Goal: Book appointment/travel/reservation

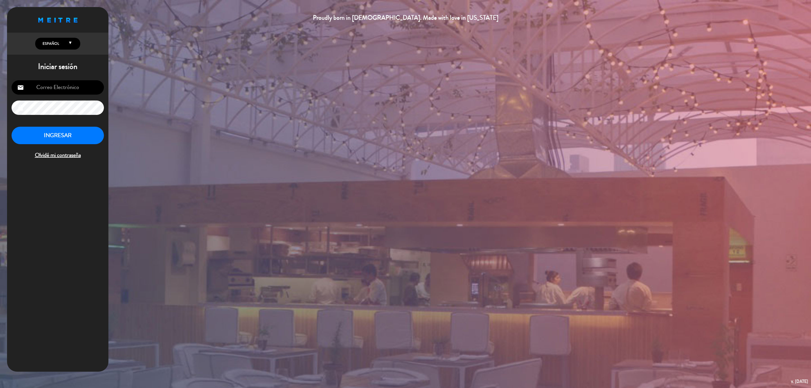
type input "[EMAIL_ADDRESS][DOMAIN_NAME]"
click at [52, 130] on button "INGRESAR" at bounding box center [58, 136] width 92 height 18
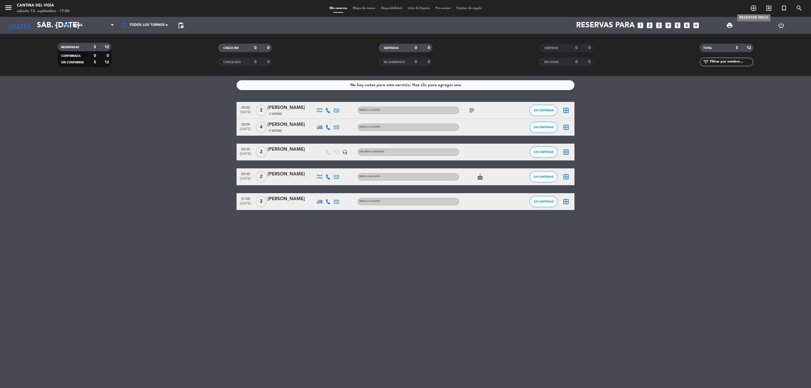
click at [755, 9] on icon "add_circle_outline" at bounding box center [754, 8] width 7 height 7
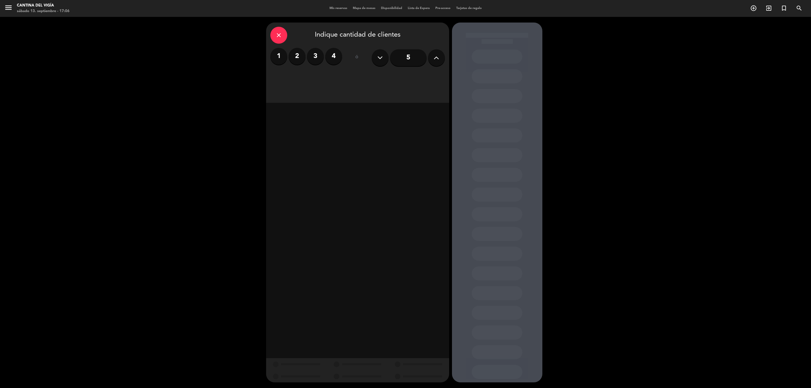
click at [434, 55] on icon at bounding box center [436, 58] width 5 height 8
drag, startPoint x: 399, startPoint y: 80, endPoint x: 344, endPoint y: 106, distance: 60.7
click at [399, 80] on div "Cena" at bounding box center [401, 77] width 87 height 11
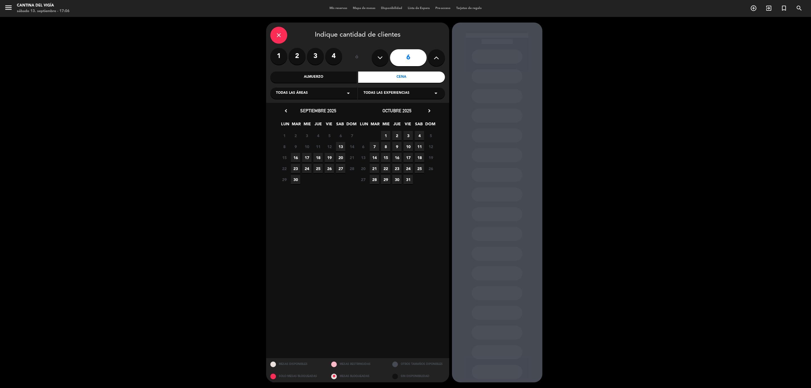
click at [342, 147] on span "13" at bounding box center [340, 146] width 9 height 9
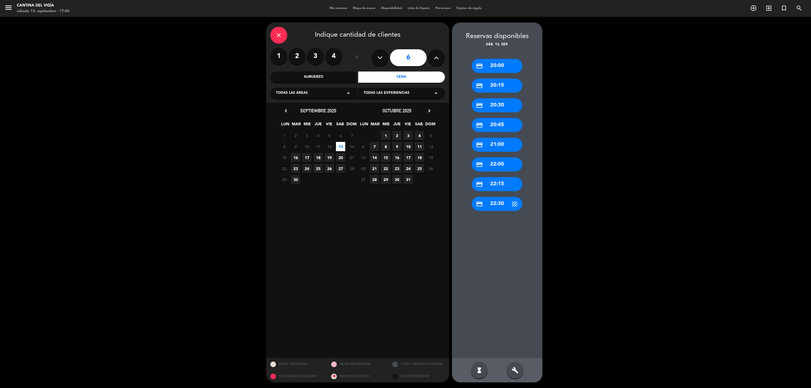
click at [508, 106] on div "credit_card 20:30" at bounding box center [497, 105] width 51 height 14
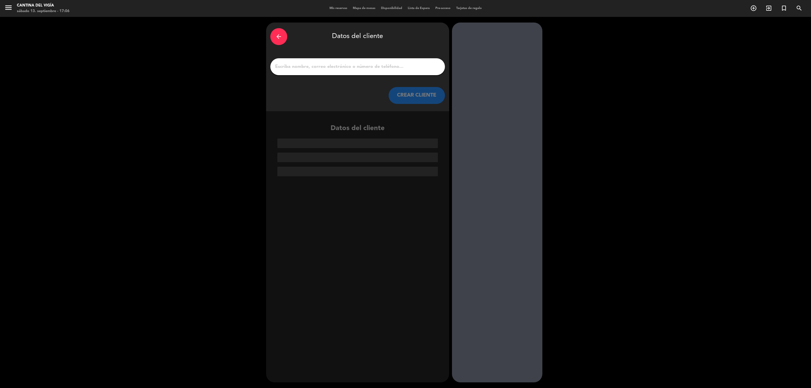
click at [341, 67] on input "1" at bounding box center [358, 67] width 166 height 8
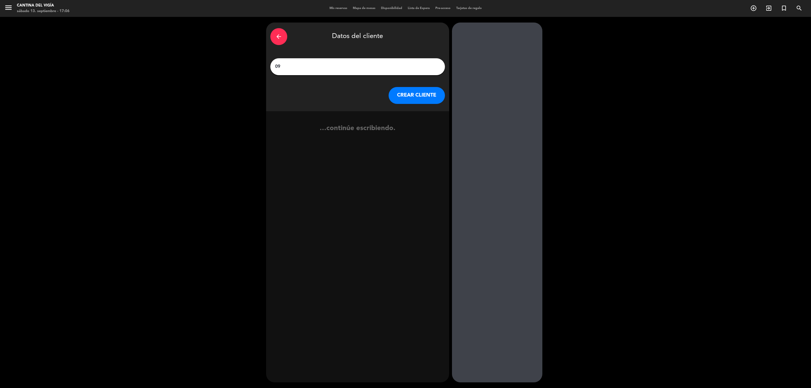
type input "0"
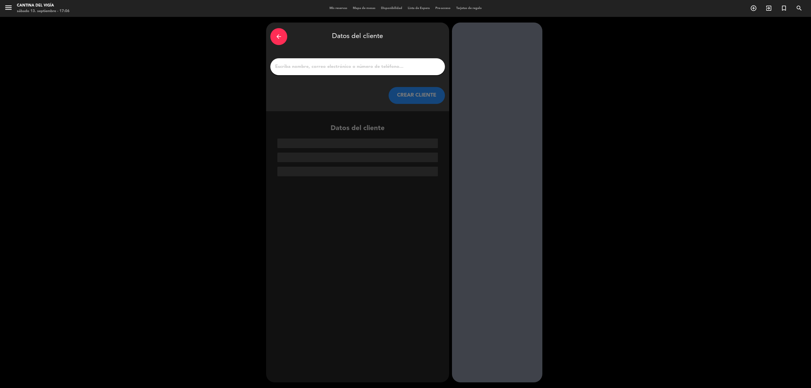
click at [417, 94] on button "CREAR CLIENTE" at bounding box center [417, 95] width 56 height 17
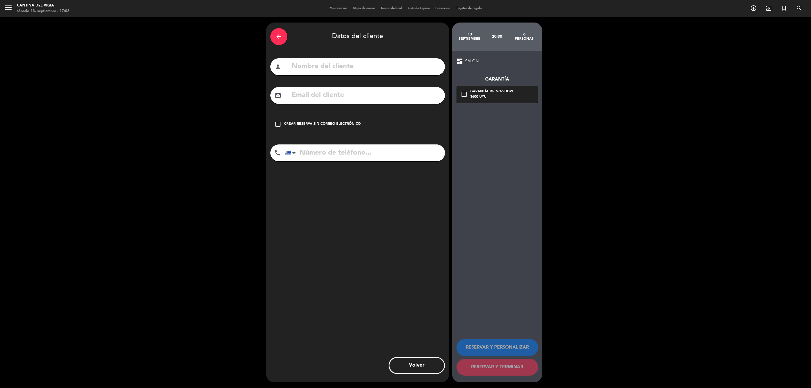
click at [330, 69] on input "text" at bounding box center [366, 67] width 150 height 12
type input "[PERSON_NAME]"
click at [303, 127] on div "check_box_outline_blank Crear reserva sin correo electrónico" at bounding box center [357, 124] width 175 height 17
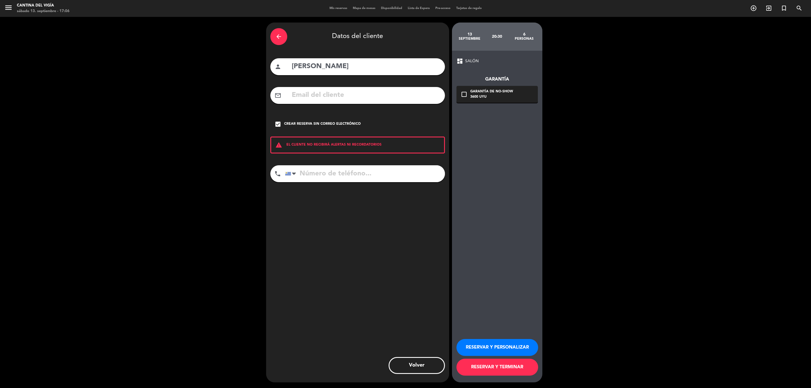
drag, startPoint x: 352, startPoint y: 178, endPoint x: 377, endPoint y: 178, distance: 25.6
click at [354, 178] on input "tel" at bounding box center [365, 173] width 160 height 17
type input "095093602"
click at [494, 365] on button "RESERVAR Y TERMINAR" at bounding box center [498, 367] width 82 height 17
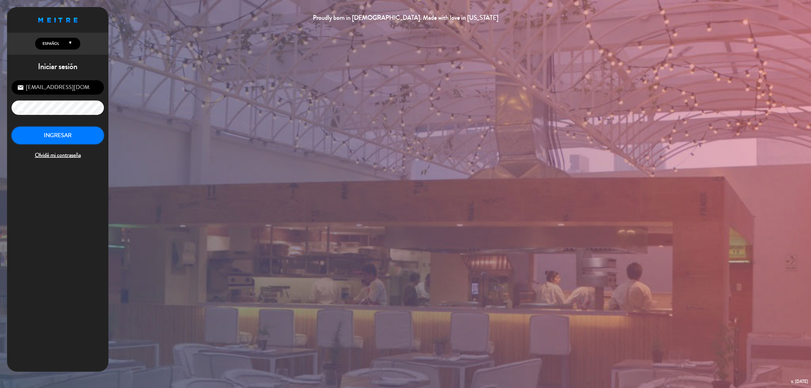
click at [55, 130] on button "INGRESAR" at bounding box center [58, 136] width 92 height 18
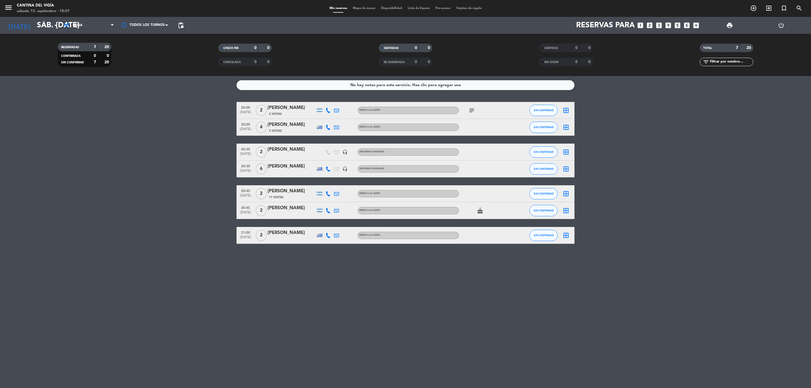
click at [261, 167] on span "6" at bounding box center [261, 168] width 11 height 11
click at [564, 168] on icon "border_all" at bounding box center [566, 169] width 7 height 7
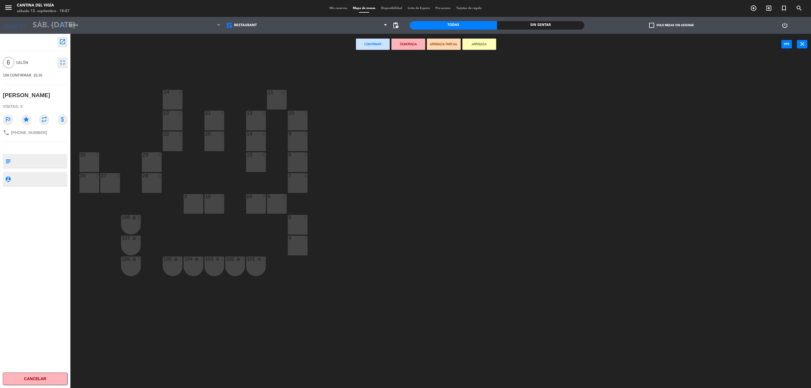
click at [32, 177] on textarea at bounding box center [40, 179] width 54 height 7
click at [18, 163] on textarea at bounding box center [40, 161] width 54 height 12
click at [62, 40] on icon "open_in_new" at bounding box center [62, 41] width 7 height 7
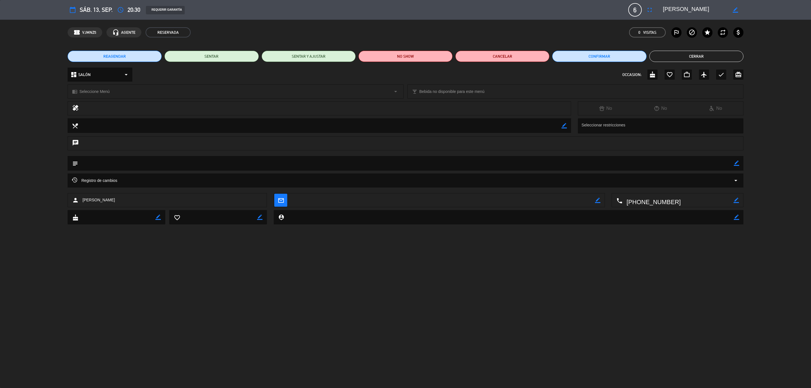
click at [736, 10] on icon "border_color" at bounding box center [735, 9] width 5 height 5
click at [633, 8] on span "6" at bounding box center [636, 10] width 14 height 14
click at [636, 10] on span "6" at bounding box center [636, 10] width 14 height 14
click at [637, 10] on span "6" at bounding box center [636, 10] width 14 height 14
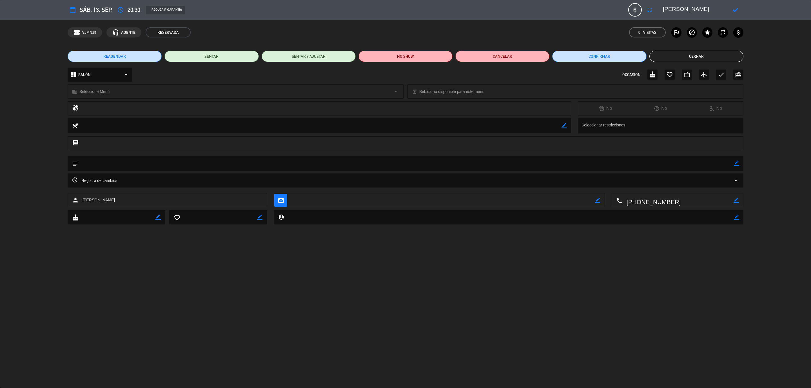
click at [735, 7] on icon at bounding box center [735, 9] width 5 height 5
click at [653, 11] on icon "fullscreen" at bounding box center [650, 9] width 7 height 7
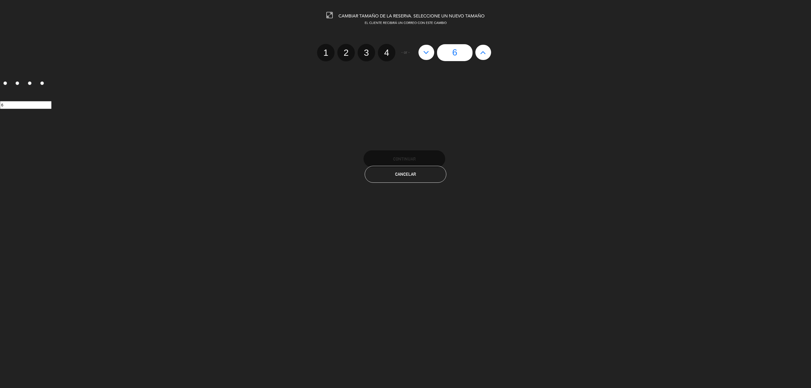
click at [483, 54] on icon at bounding box center [483, 52] width 6 height 9
type input "7"
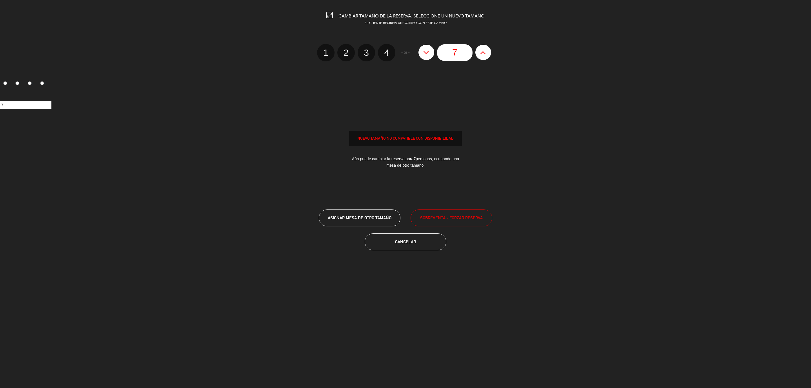
click at [483, 54] on icon at bounding box center [483, 52] width 6 height 9
type input "8"
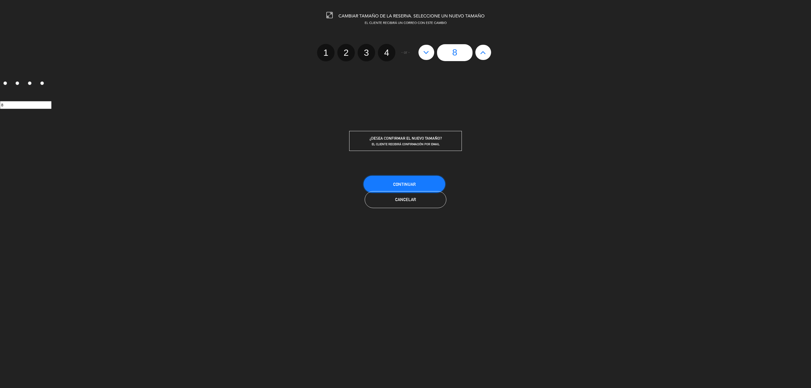
click at [390, 182] on button "Continuar" at bounding box center [405, 184] width 82 height 17
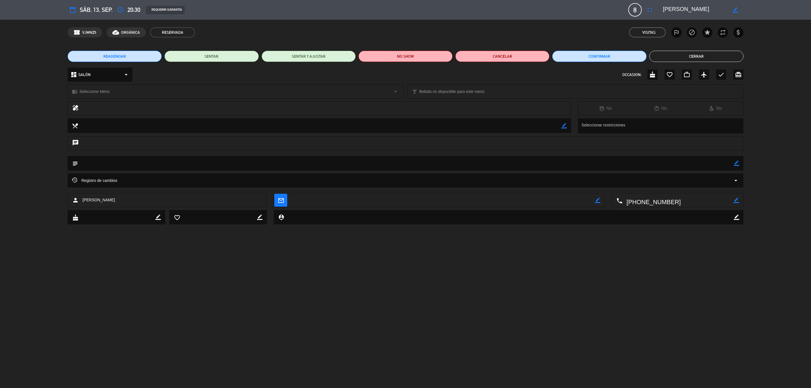
click at [80, 13] on span "sáb. 13, sep." at bounding box center [96, 10] width 33 height 10
type input "[EMAIL_ADDRESS][DOMAIN_NAME]"
